Goal: Navigation & Orientation: Go to known website

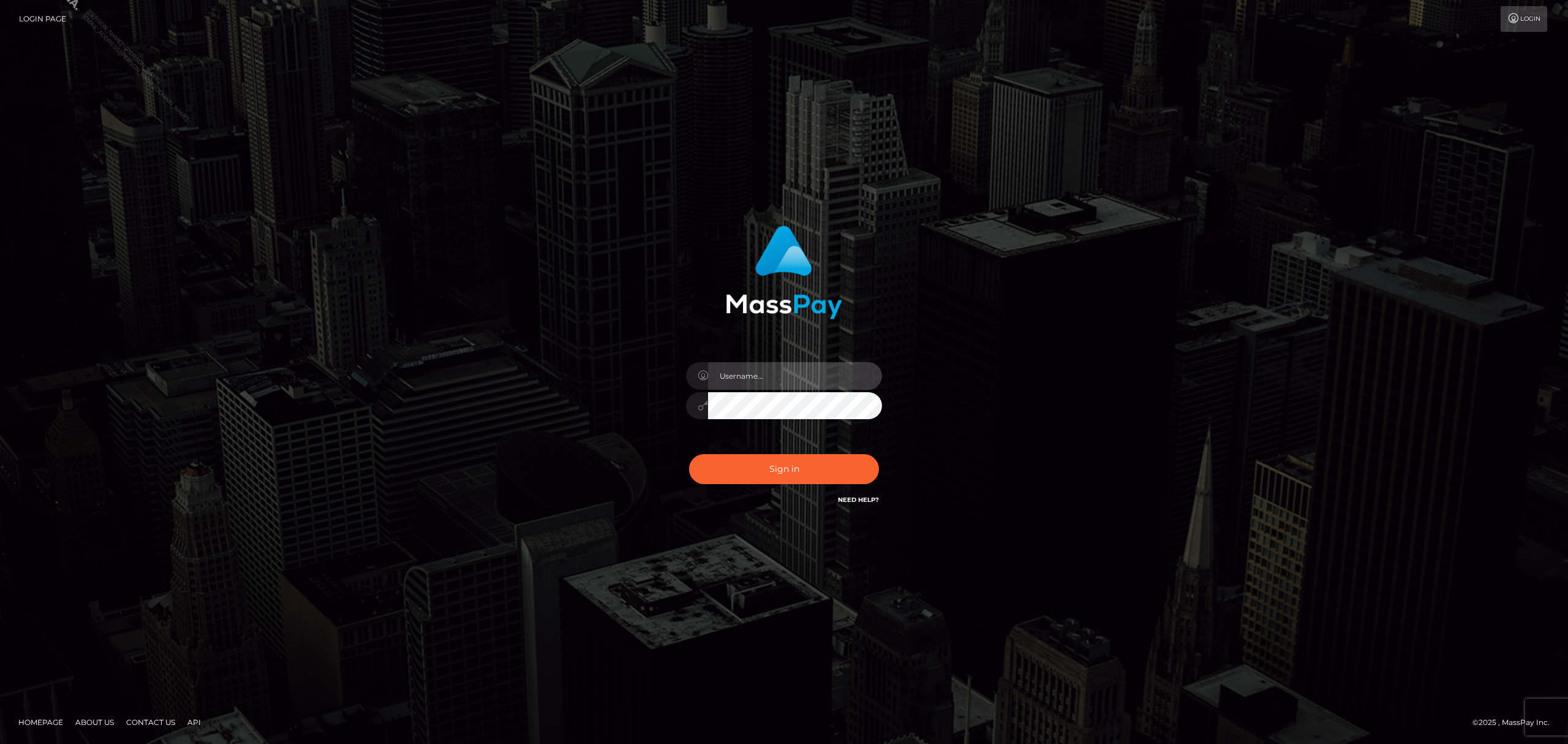
click at [783, 375] on input "text" at bounding box center [795, 375] width 174 height 27
checkbox input "true"
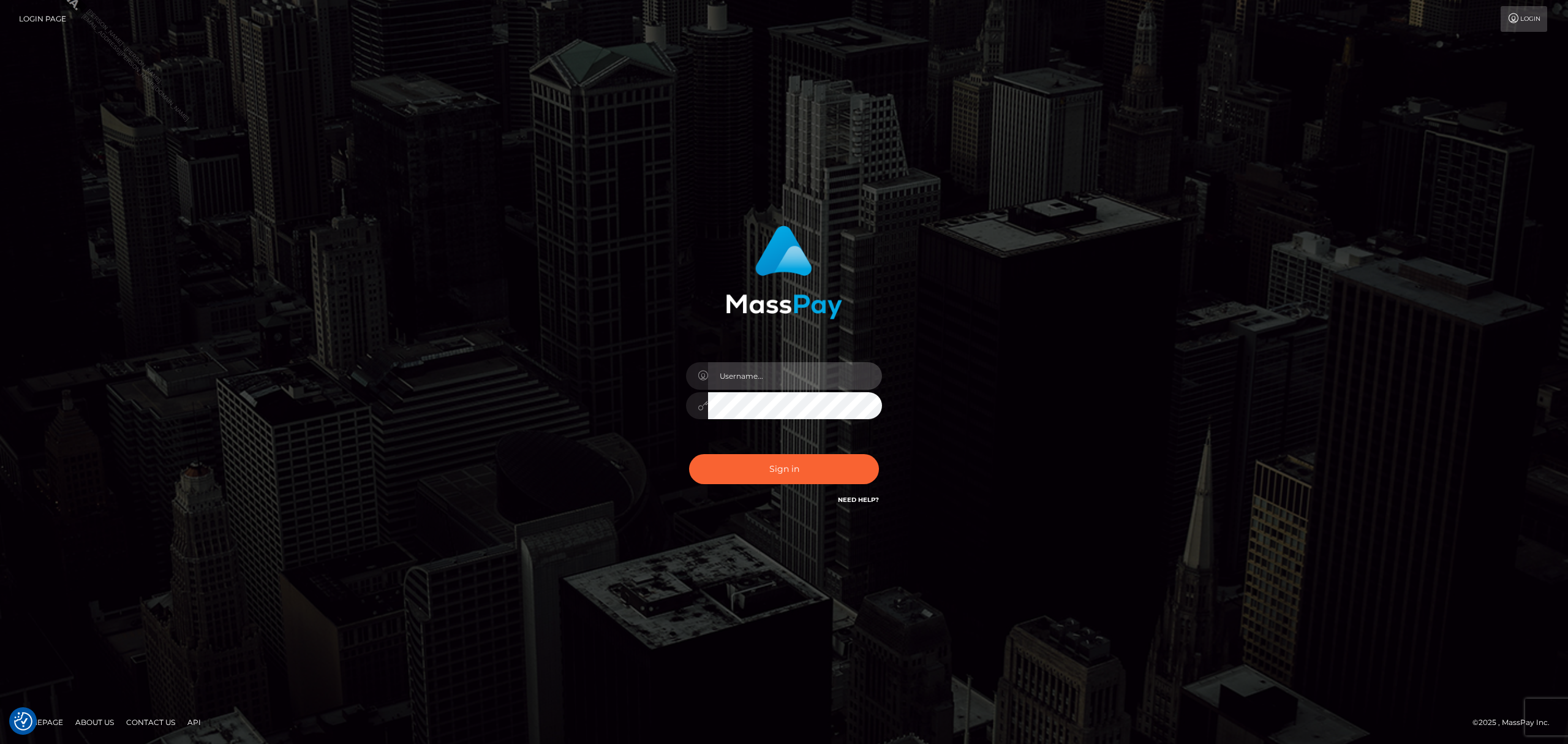
click at [794, 383] on input "text" at bounding box center [795, 375] width 174 height 27
click at [797, 379] on input "text" at bounding box center [795, 375] width 174 height 27
type input "Grant.megabonanza"
click at [794, 479] on button "Sign in" at bounding box center [784, 469] width 190 height 30
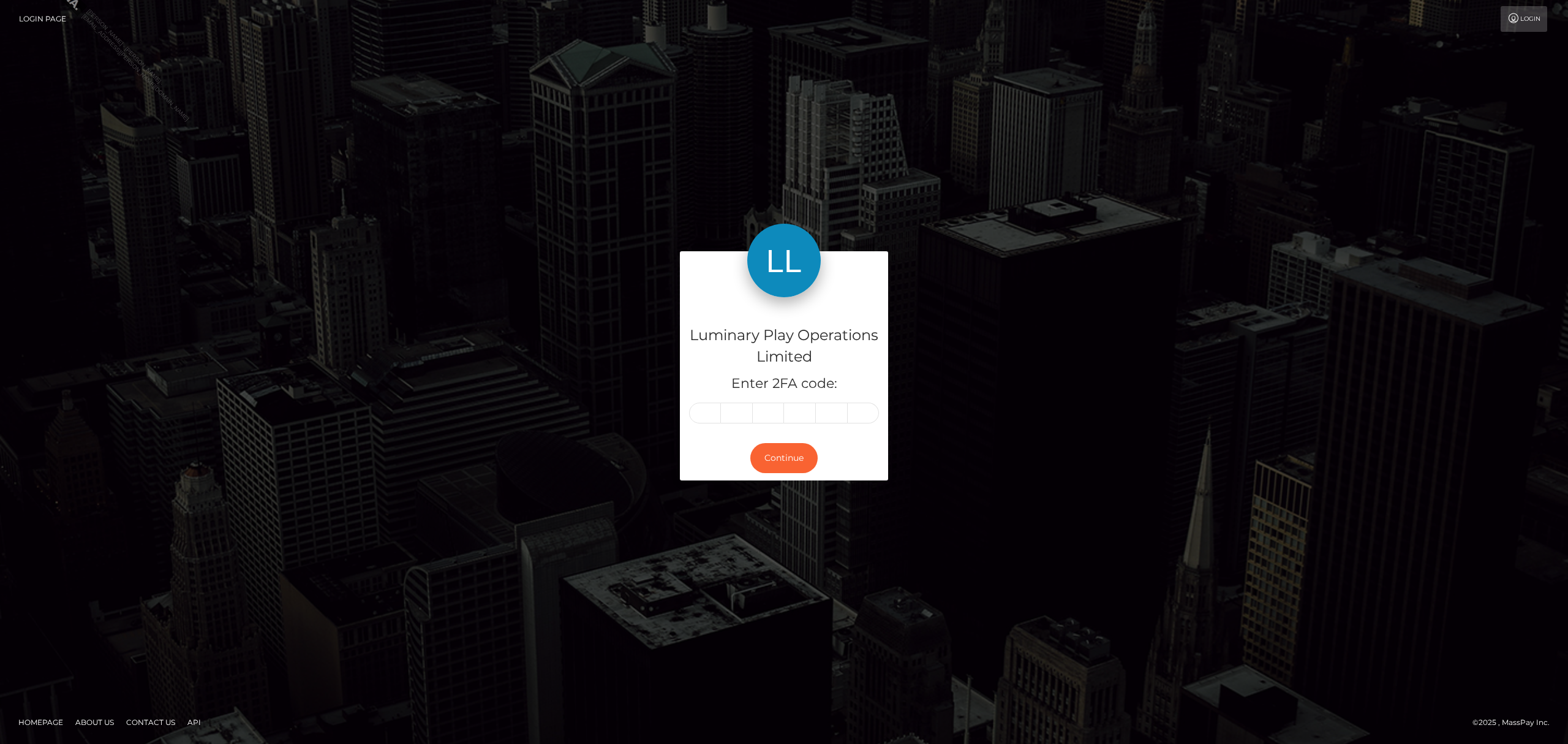
click at [707, 413] on input "text" at bounding box center [705, 413] width 32 height 21
type input "8"
type input "3"
type input "8"
type input "7"
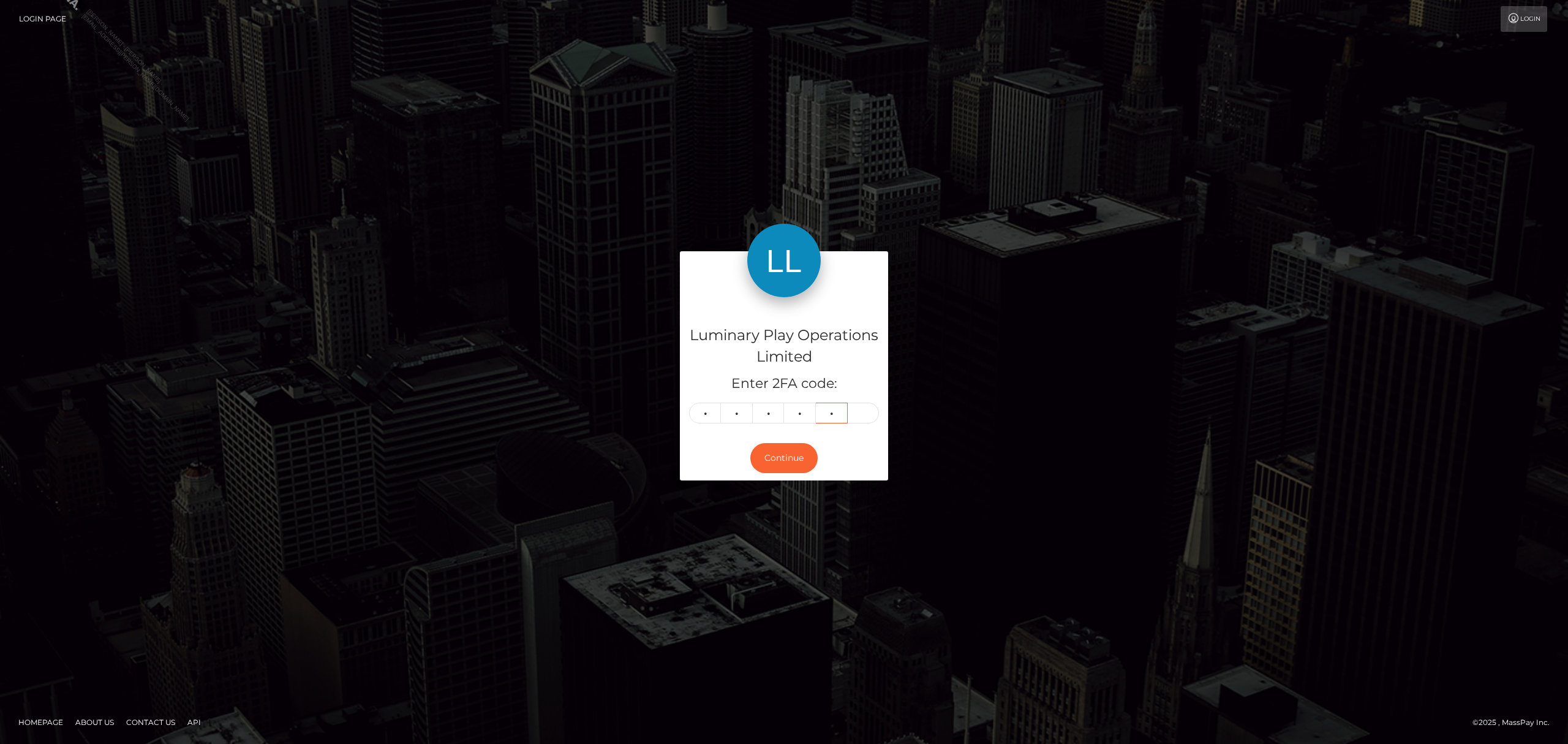
type input "1"
type input "7"
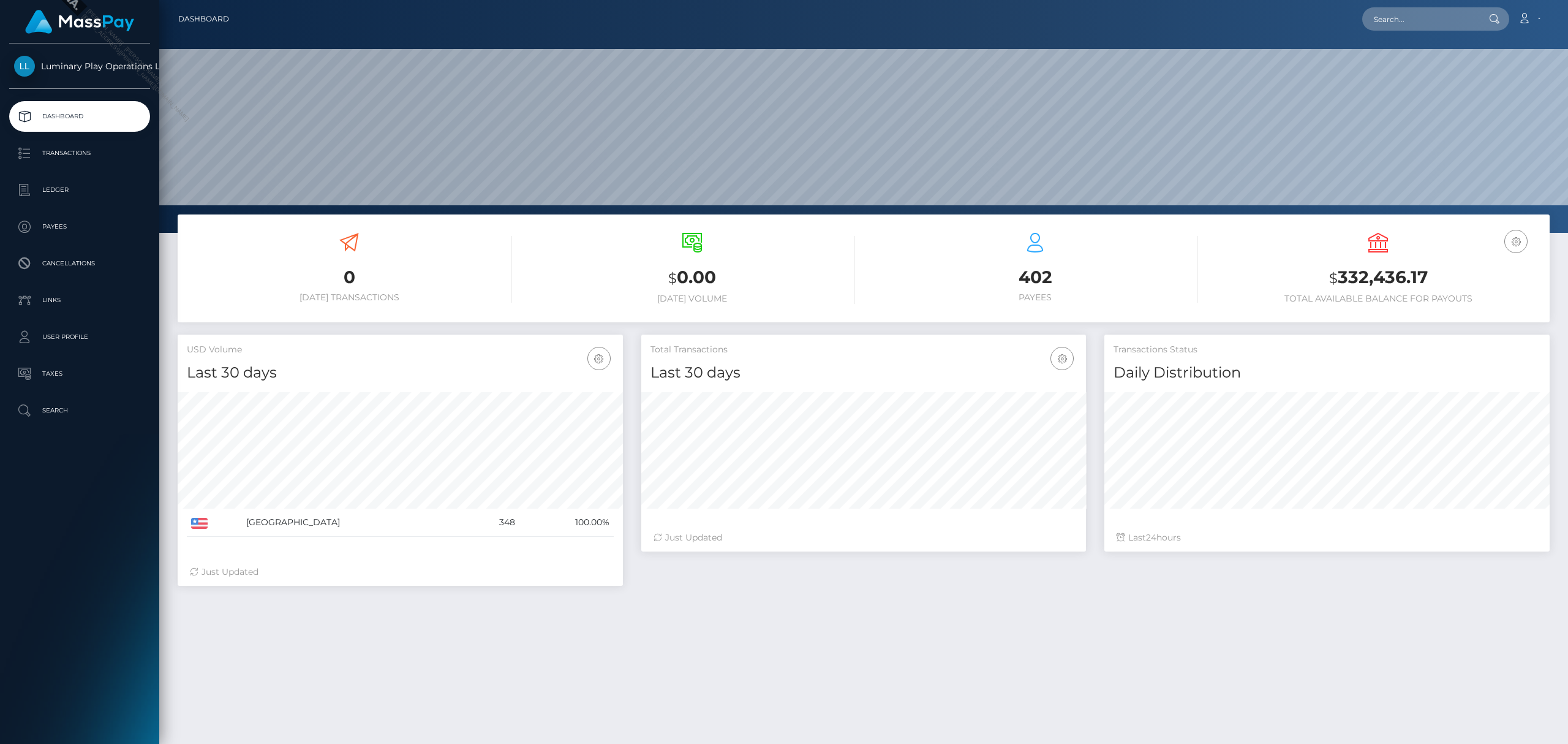
scroll to position [217, 445]
drag, startPoint x: 1431, startPoint y: 270, endPoint x: 1339, endPoint y: 280, distance: 92.5
click at [1339, 280] on h3 "$ 332,436.17" at bounding box center [1378, 278] width 325 height 25
copy h3 "332,436.17"
